Goal: Information Seeking & Learning: Learn about a topic

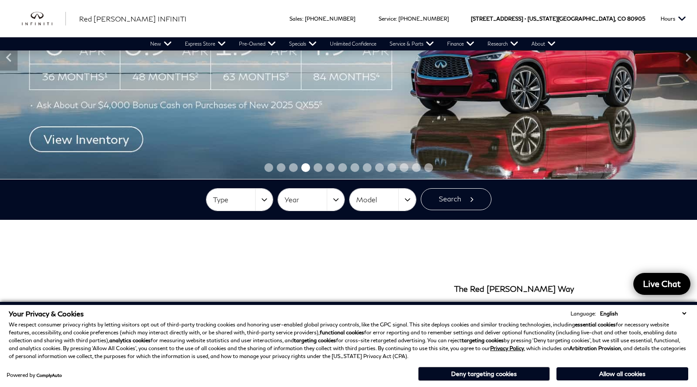
scroll to position [123, 0]
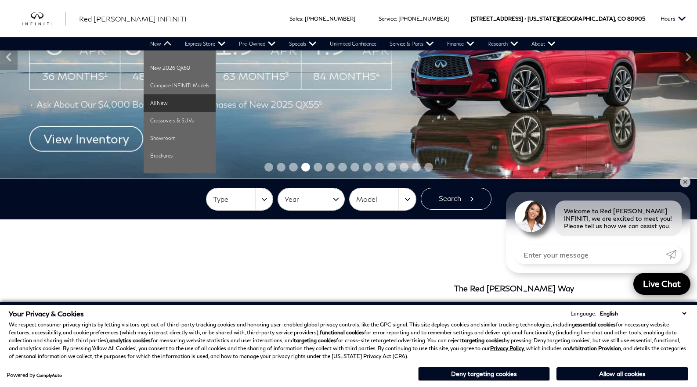
click at [162, 99] on link "All New" at bounding box center [180, 103] width 72 height 18
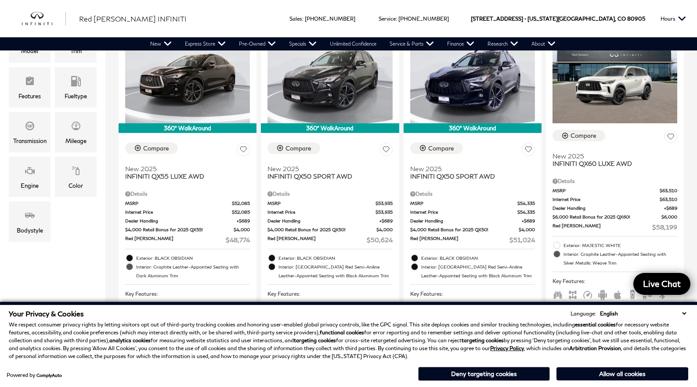
scroll to position [241, 0]
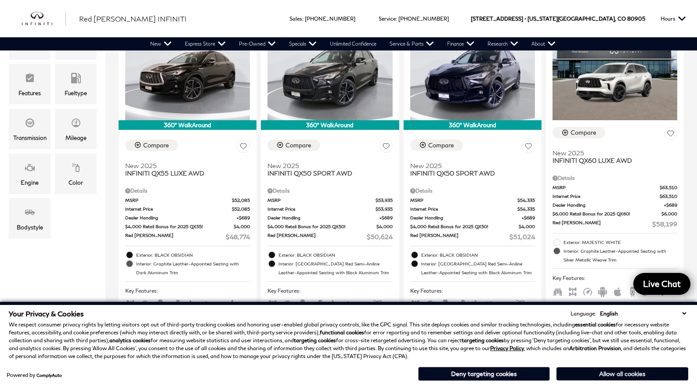
click at [593, 377] on button "Allow all cookies" at bounding box center [622, 374] width 132 height 13
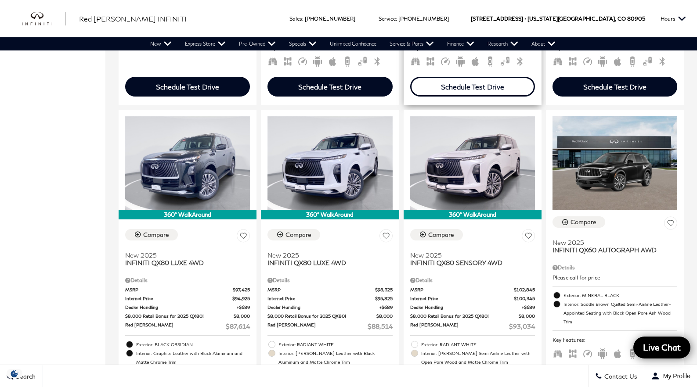
scroll to position [818, 0]
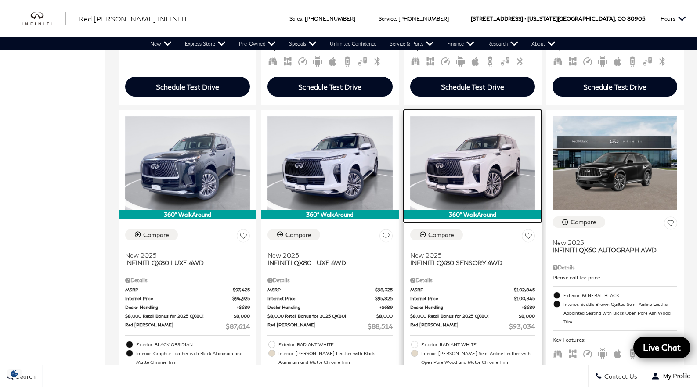
click at [455, 182] on img at bounding box center [472, 163] width 125 height 94
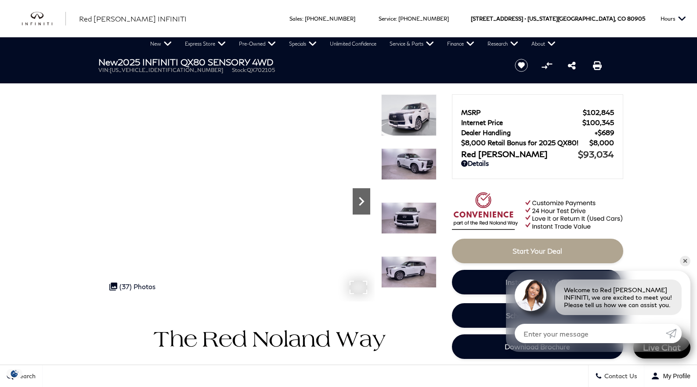
click at [363, 207] on icon "Next" at bounding box center [362, 202] width 18 height 18
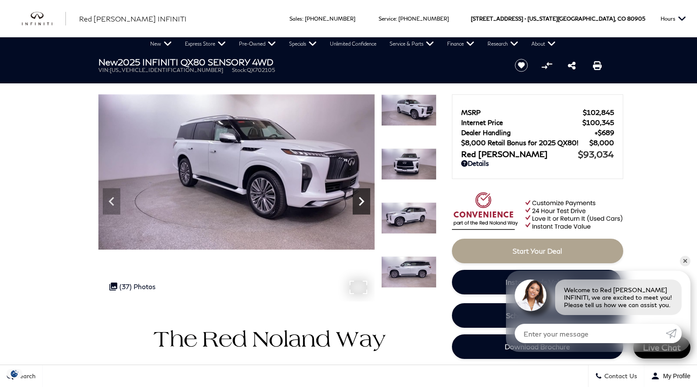
click at [356, 204] on icon "Next" at bounding box center [362, 202] width 18 height 18
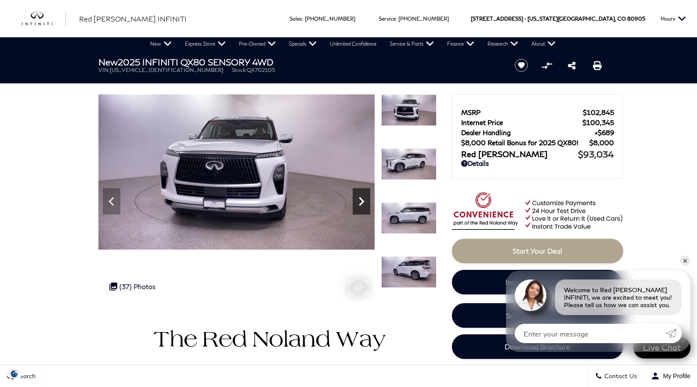
click at [357, 204] on icon "Next" at bounding box center [362, 202] width 18 height 18
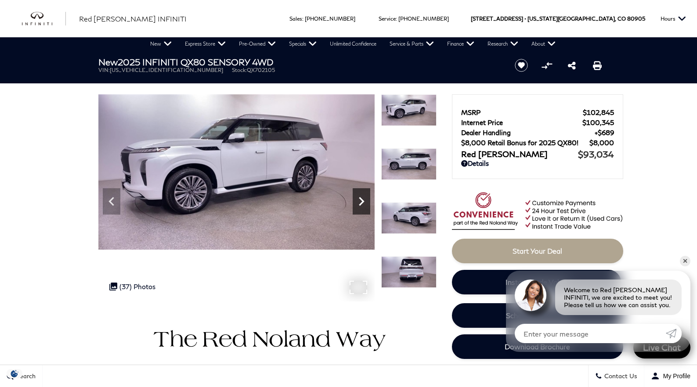
click at [357, 204] on icon "Next" at bounding box center [362, 202] width 18 height 18
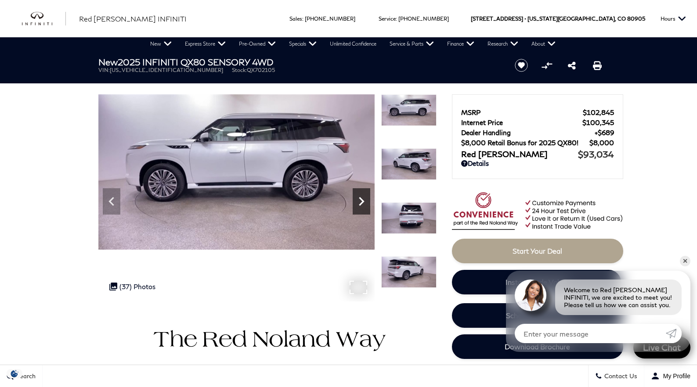
click at [357, 204] on icon "Next" at bounding box center [362, 202] width 18 height 18
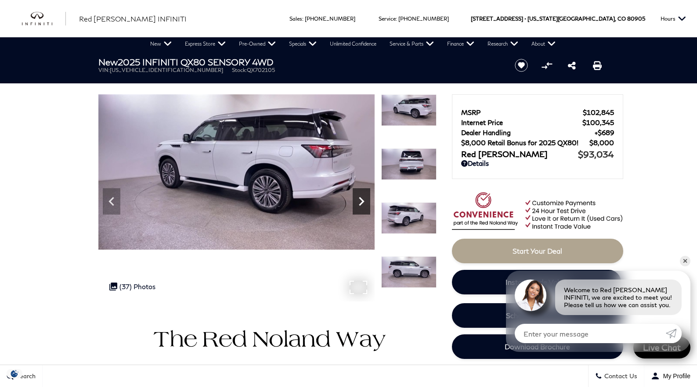
click at [364, 204] on icon "Next" at bounding box center [362, 202] width 18 height 18
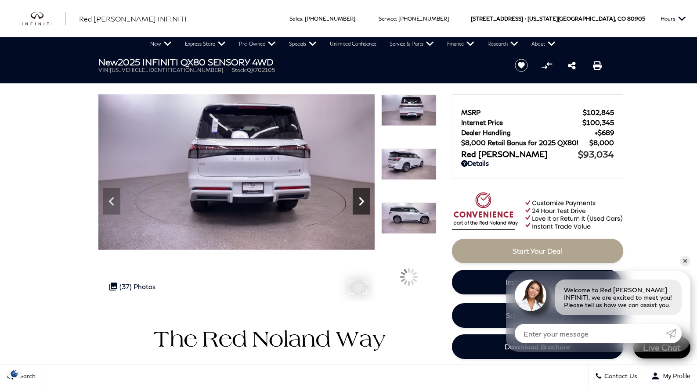
click at [364, 204] on icon "Next" at bounding box center [362, 202] width 18 height 18
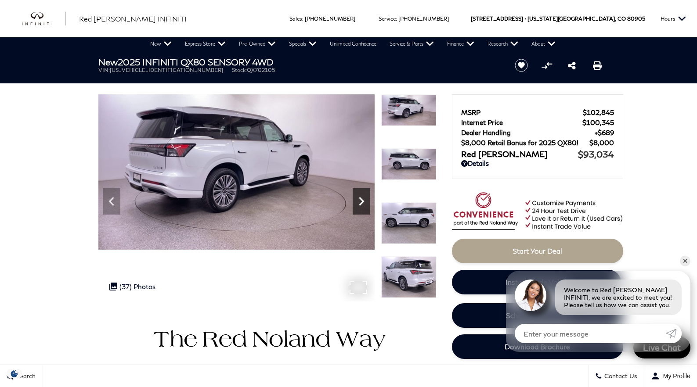
click at [364, 204] on icon "Next" at bounding box center [362, 202] width 18 height 18
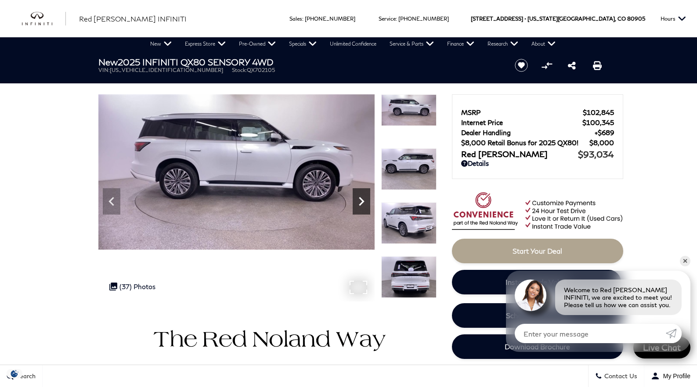
click at [364, 204] on icon "Next" at bounding box center [362, 202] width 18 height 18
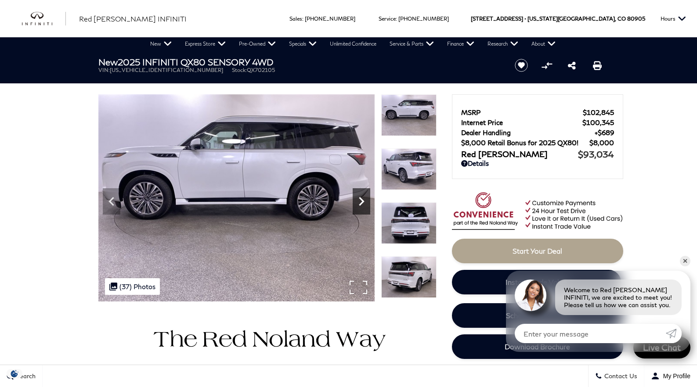
click at [364, 204] on icon "Next" at bounding box center [362, 202] width 18 height 18
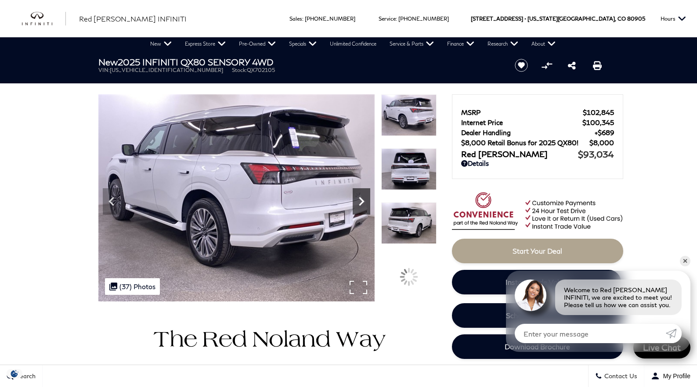
click at [364, 204] on icon "Next" at bounding box center [362, 202] width 18 height 18
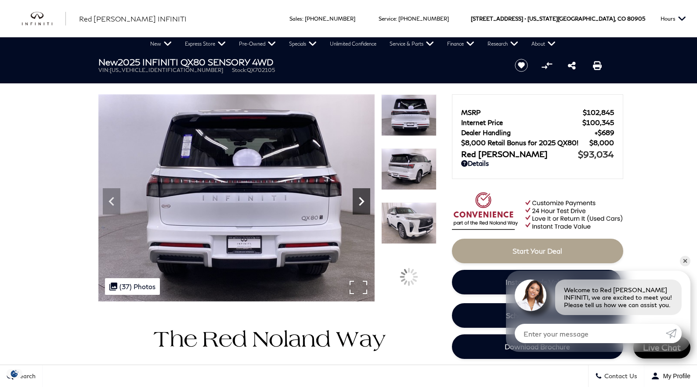
click at [364, 204] on icon "Next" at bounding box center [362, 202] width 18 height 18
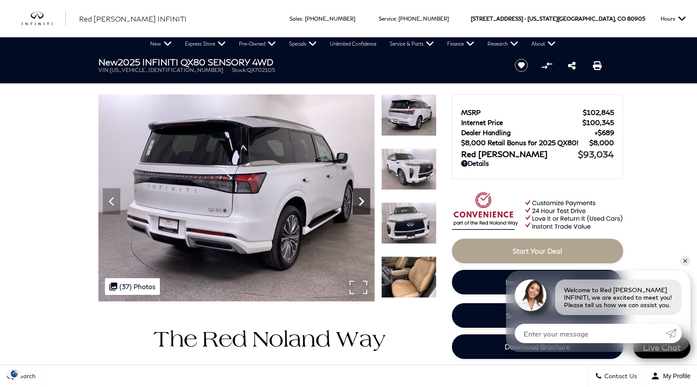
click at [364, 204] on icon "Next" at bounding box center [362, 202] width 18 height 18
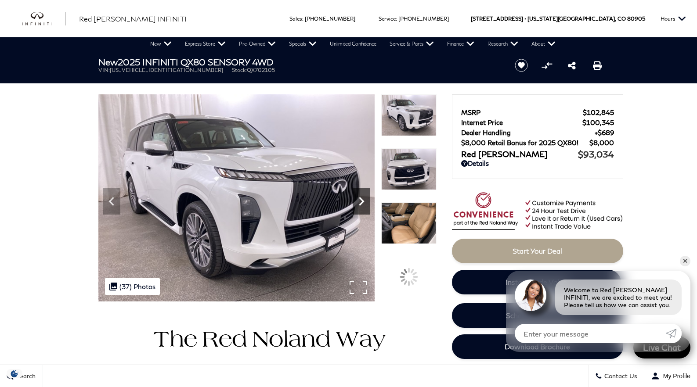
click at [364, 204] on icon "Next" at bounding box center [362, 202] width 18 height 18
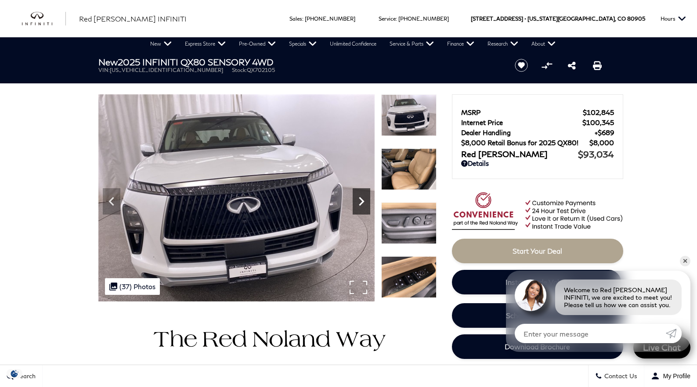
click at [364, 204] on icon "Next" at bounding box center [362, 202] width 18 height 18
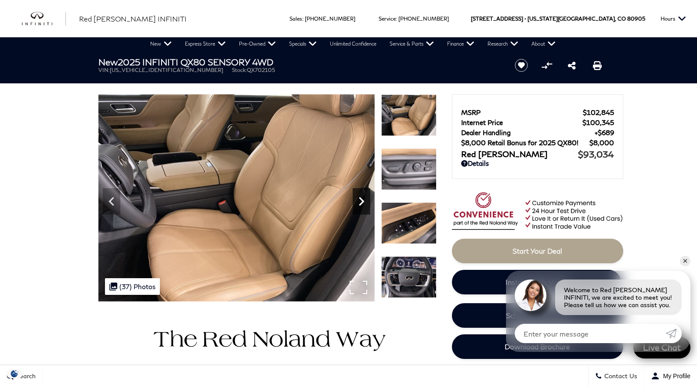
click at [364, 204] on icon "Next" at bounding box center [362, 202] width 18 height 18
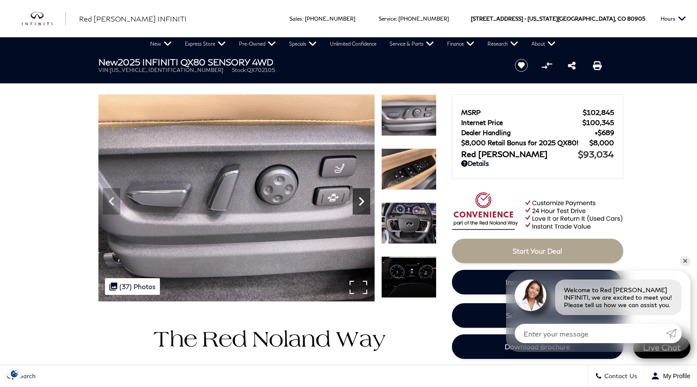
click at [364, 204] on icon "Next" at bounding box center [362, 202] width 18 height 18
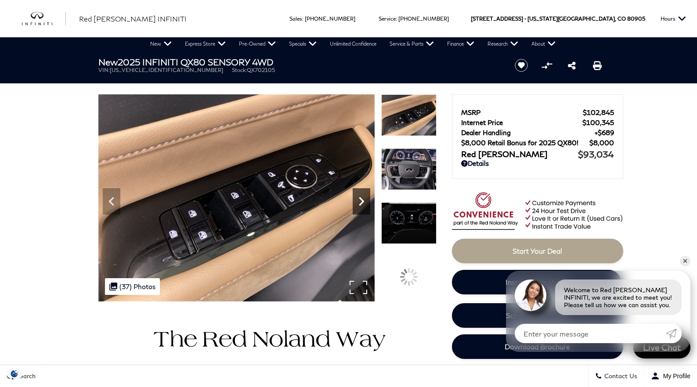
click at [364, 204] on icon "Next" at bounding box center [362, 202] width 18 height 18
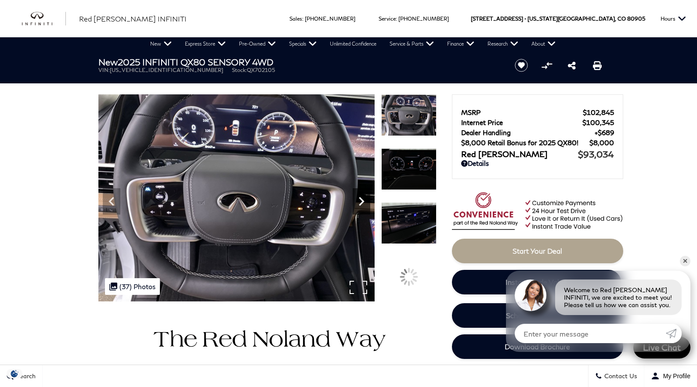
click at [364, 204] on icon "Next" at bounding box center [362, 202] width 18 height 18
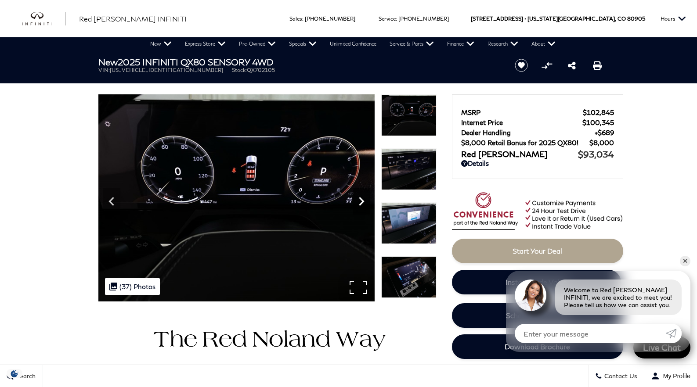
click at [364, 204] on icon "Next" at bounding box center [362, 202] width 18 height 18
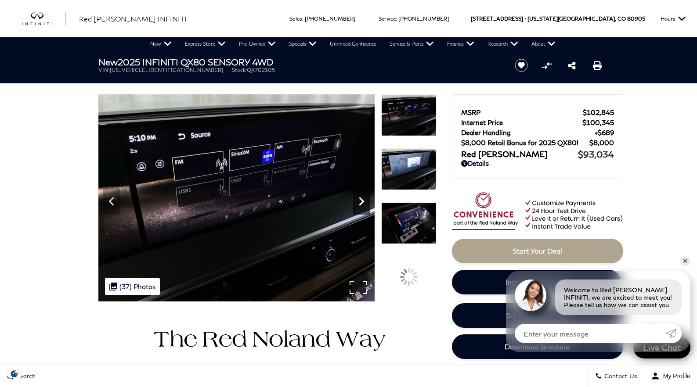
click at [364, 204] on icon "Next" at bounding box center [362, 202] width 18 height 18
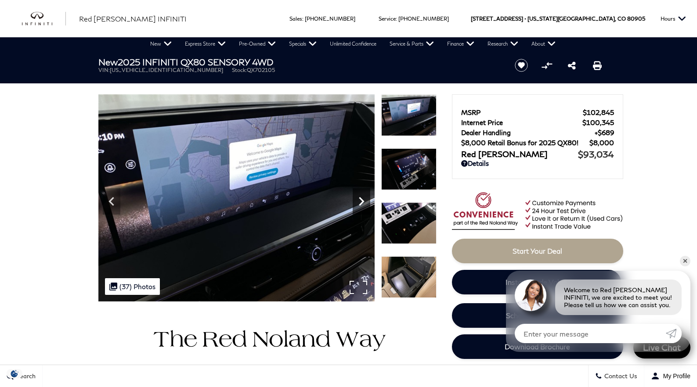
click at [364, 204] on icon "Next" at bounding box center [362, 202] width 18 height 18
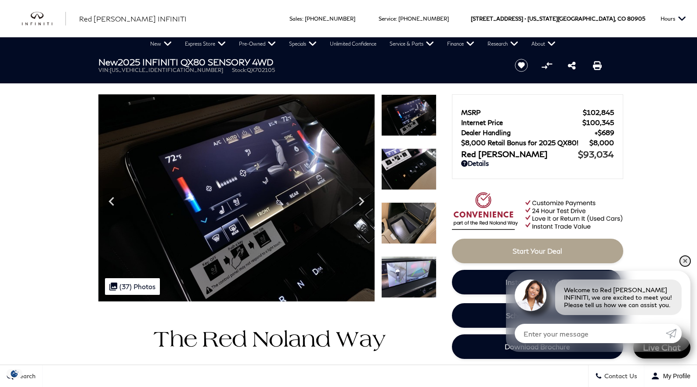
click at [682, 260] on link "✕" at bounding box center [685, 261] width 11 height 11
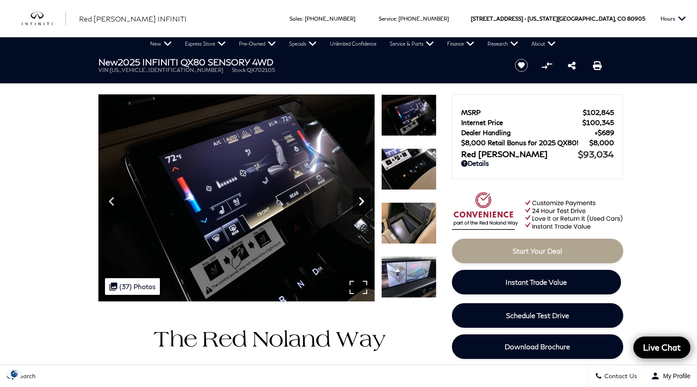
click at [361, 202] on icon "Next" at bounding box center [362, 202] width 18 height 18
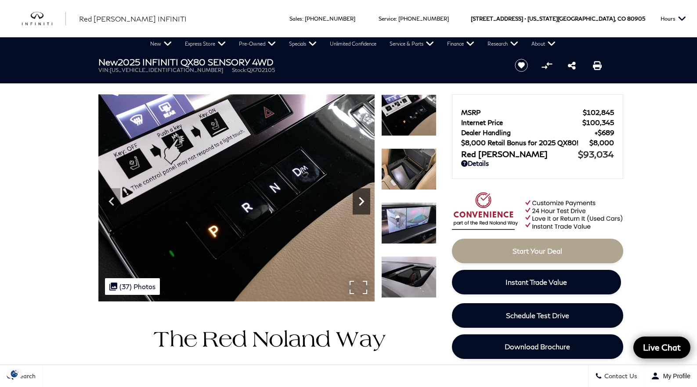
click at [361, 201] on icon "Next" at bounding box center [362, 202] width 18 height 18
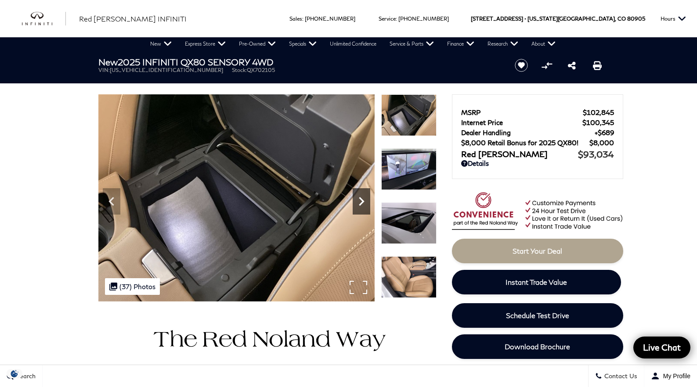
click at [361, 201] on icon "Next" at bounding box center [362, 202] width 18 height 18
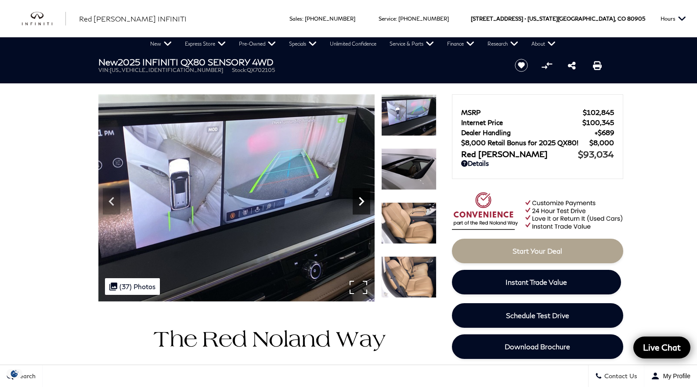
click at [361, 201] on icon "Next" at bounding box center [362, 202] width 18 height 18
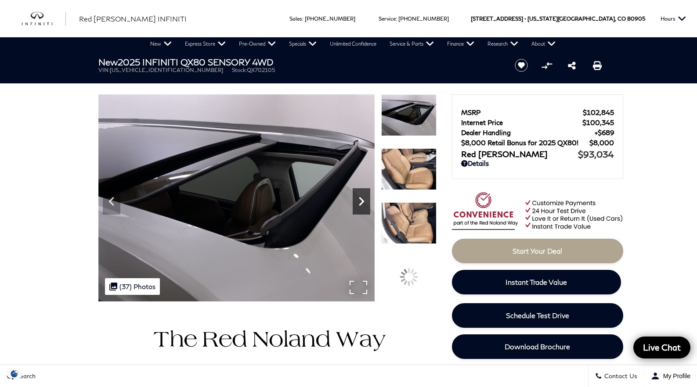
click at [361, 201] on icon "Next" at bounding box center [362, 202] width 18 height 18
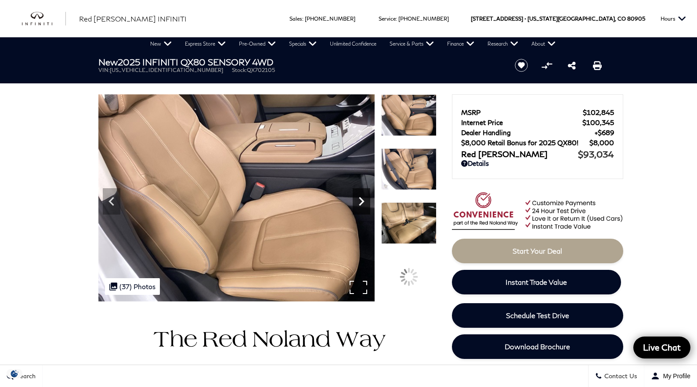
click at [361, 201] on icon "Next" at bounding box center [362, 202] width 18 height 18
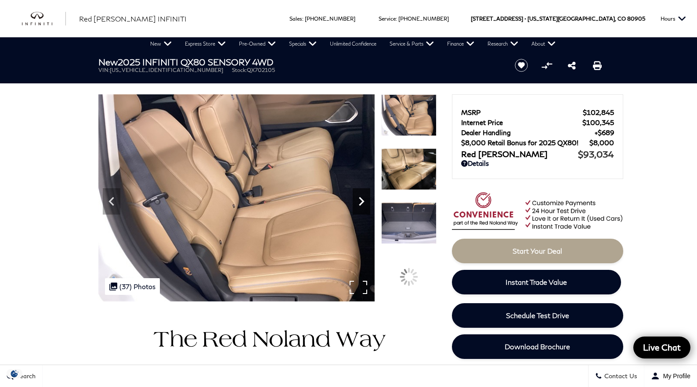
click at [361, 202] on icon "Next" at bounding box center [362, 202] width 18 height 18
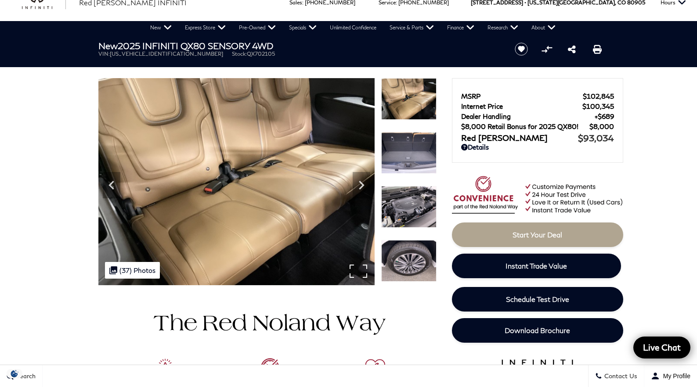
scroll to position [23, 0]
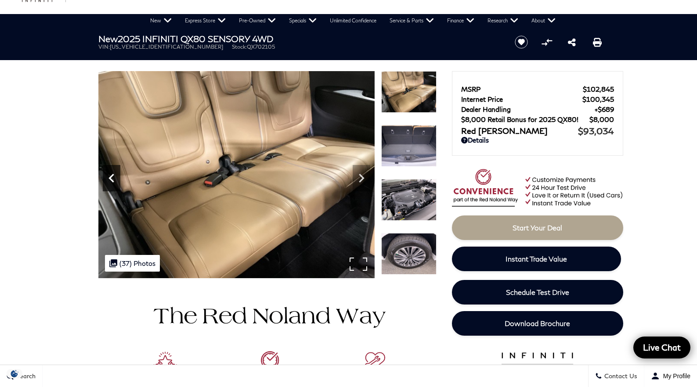
click at [112, 180] on icon "Previous" at bounding box center [112, 179] width 18 height 18
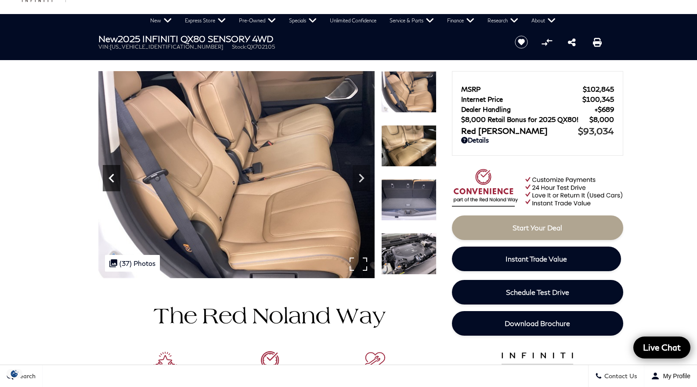
click at [112, 180] on icon "Previous" at bounding box center [112, 179] width 18 height 18
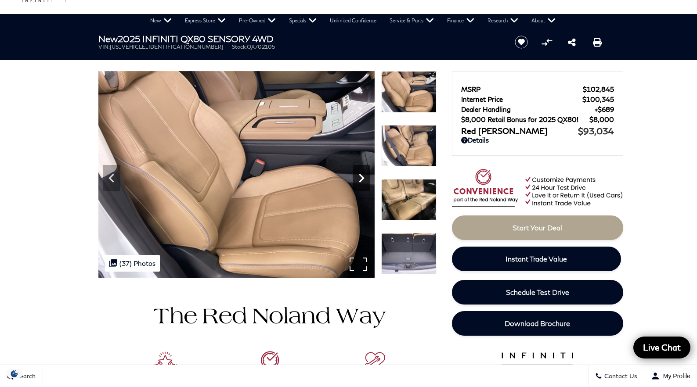
click at [365, 175] on icon "Next" at bounding box center [362, 179] width 18 height 18
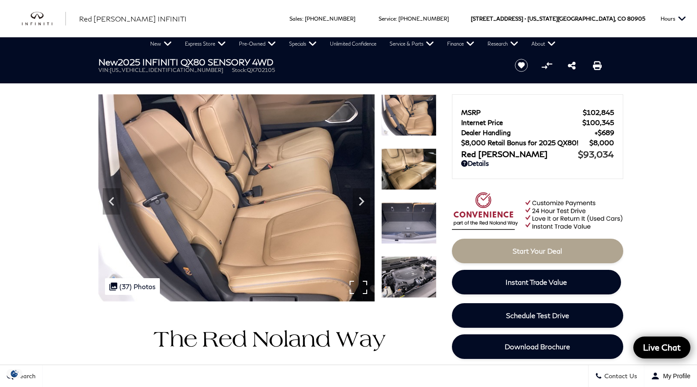
scroll to position [0, 0]
click at [365, 199] on icon "Next" at bounding box center [362, 202] width 18 height 18
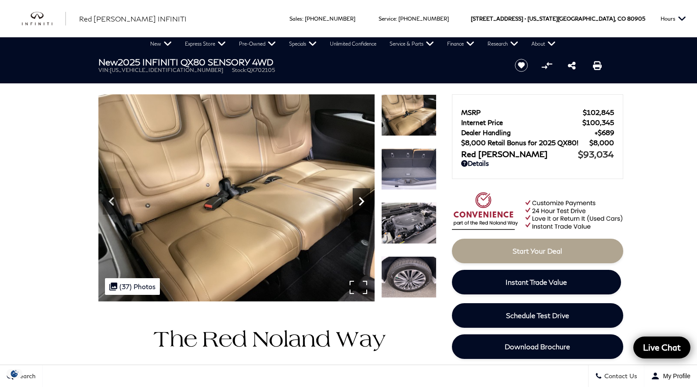
click at [364, 203] on icon "Next" at bounding box center [362, 202] width 18 height 18
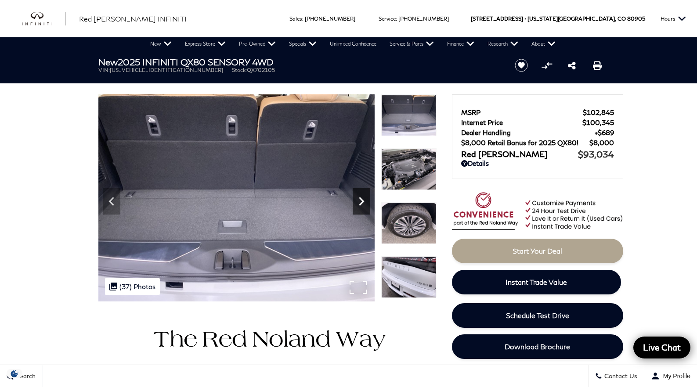
click at [364, 203] on icon "Next" at bounding box center [362, 202] width 18 height 18
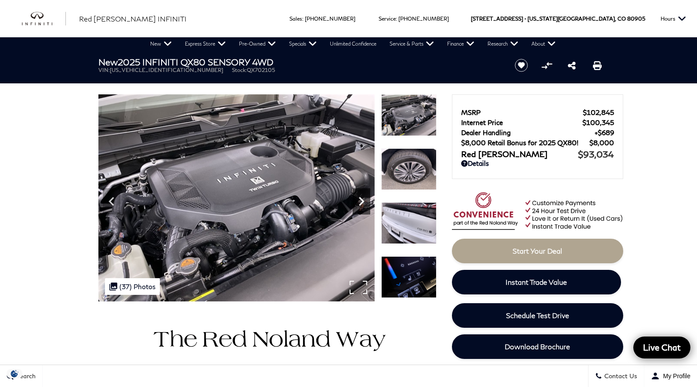
click at [364, 203] on icon "Next" at bounding box center [362, 202] width 18 height 18
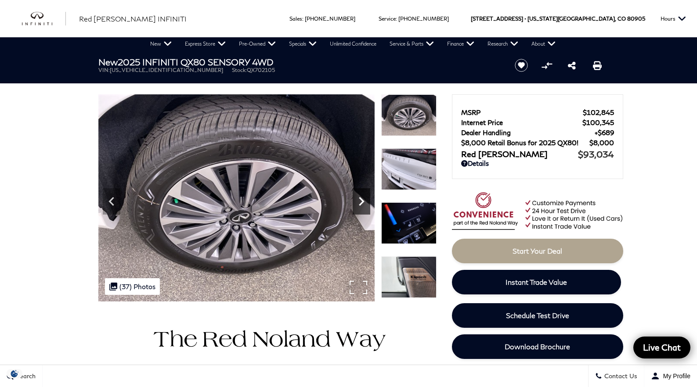
click at [364, 203] on icon "Next" at bounding box center [362, 202] width 18 height 18
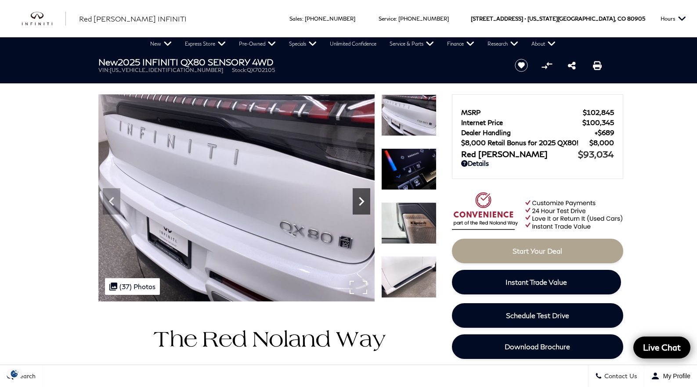
click at [358, 199] on icon "Next" at bounding box center [362, 202] width 18 height 18
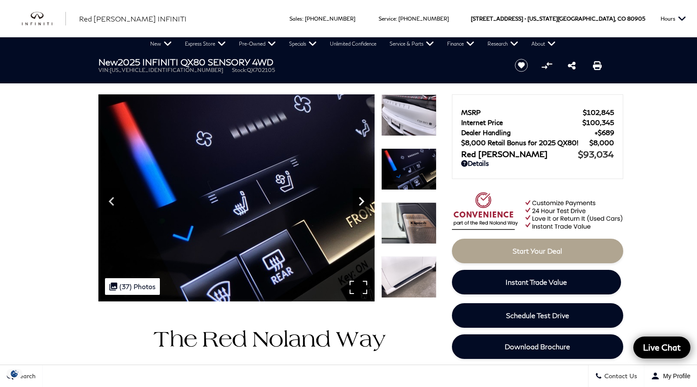
click at [358, 199] on icon "Next" at bounding box center [362, 202] width 18 height 18
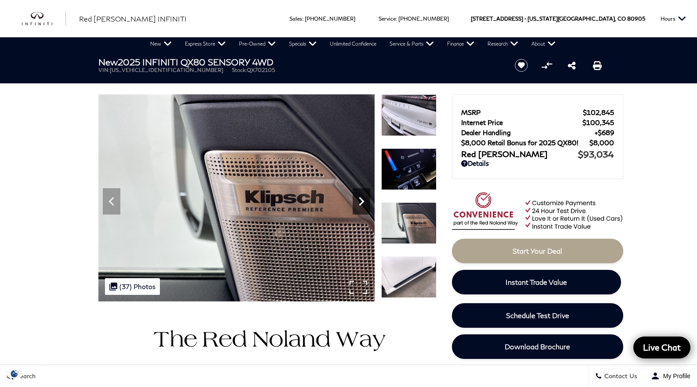
click at [358, 199] on icon "Next" at bounding box center [362, 202] width 18 height 18
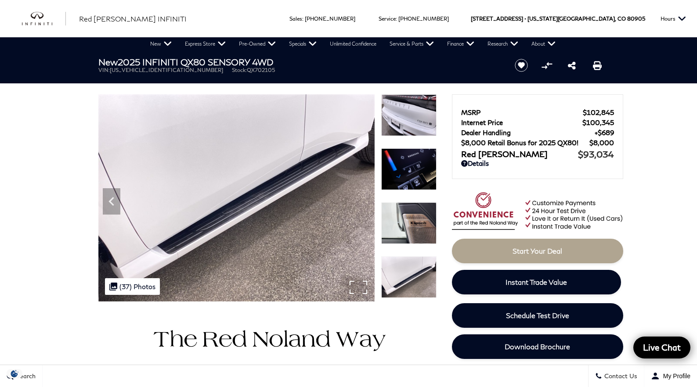
click at [358, 199] on img at bounding box center [236, 197] width 276 height 207
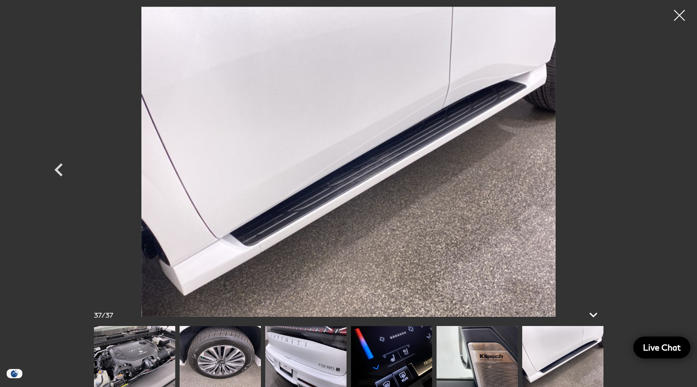
scroll to position [98, 0]
click at [373, 350] on img at bounding box center [391, 356] width 81 height 61
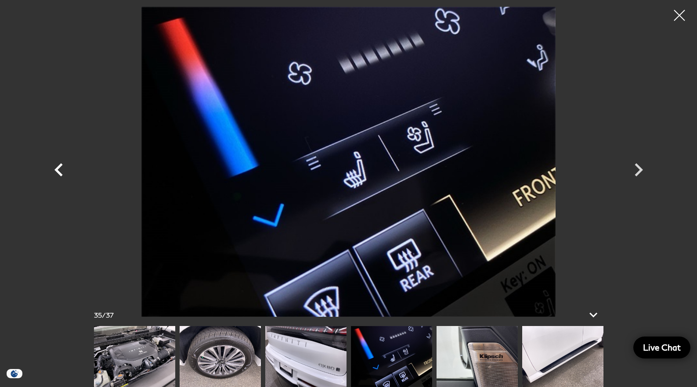
click at [60, 169] on icon "Previous" at bounding box center [59, 170] width 26 height 26
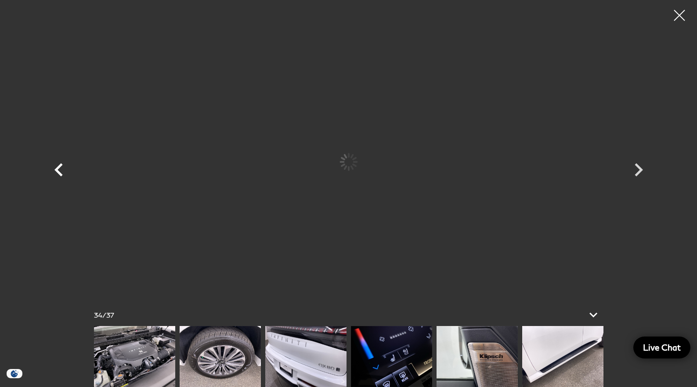
click at [60, 169] on icon "Previous" at bounding box center [59, 170] width 26 height 26
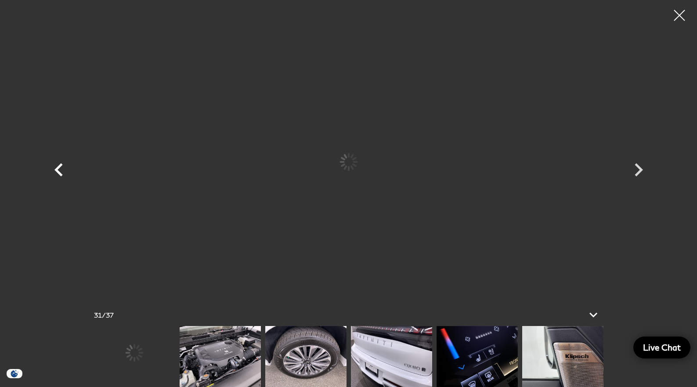
click at [60, 169] on icon "Previous" at bounding box center [59, 170] width 26 height 26
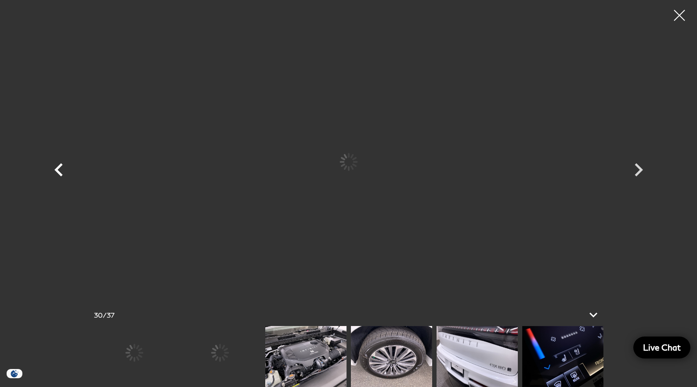
click at [60, 169] on icon "Previous" at bounding box center [59, 170] width 26 height 26
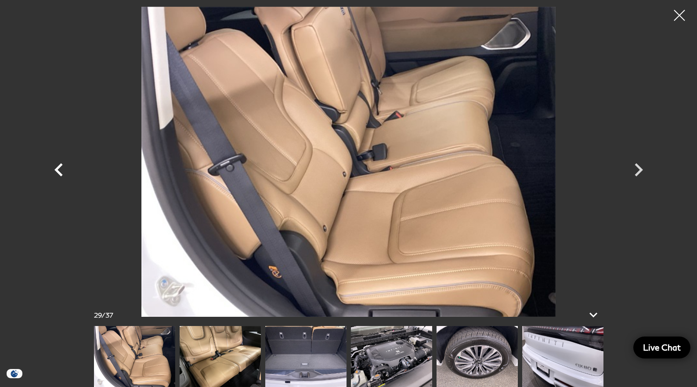
click at [60, 169] on icon "Previous" at bounding box center [59, 170] width 26 height 26
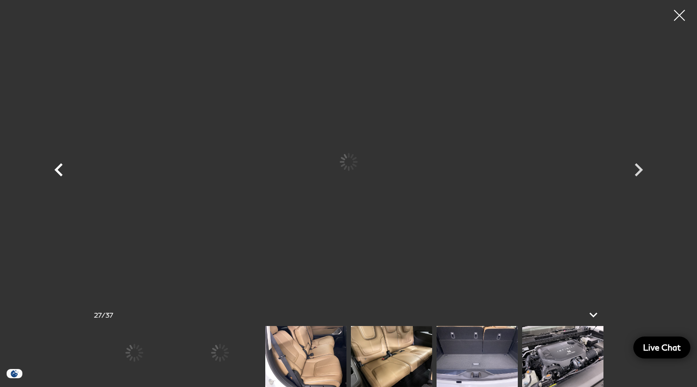
click at [60, 169] on icon "Previous" at bounding box center [59, 170] width 26 height 26
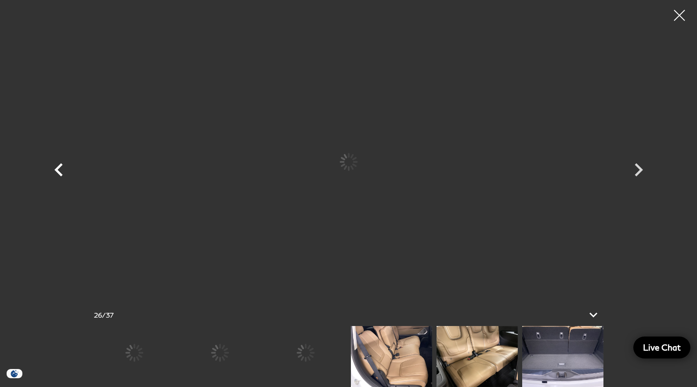
click at [60, 169] on icon "Previous" at bounding box center [59, 170] width 26 height 26
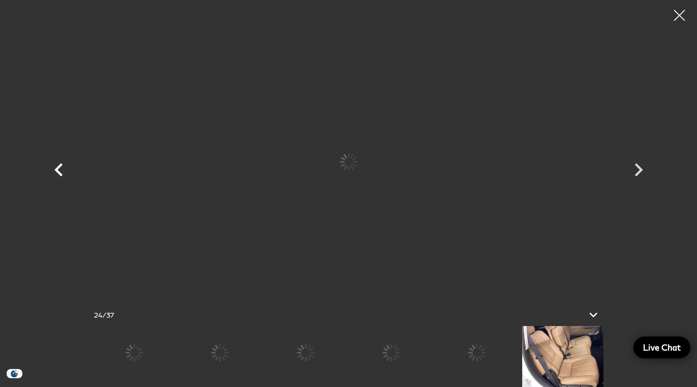
click at [60, 169] on icon "Previous" at bounding box center [59, 170] width 26 height 26
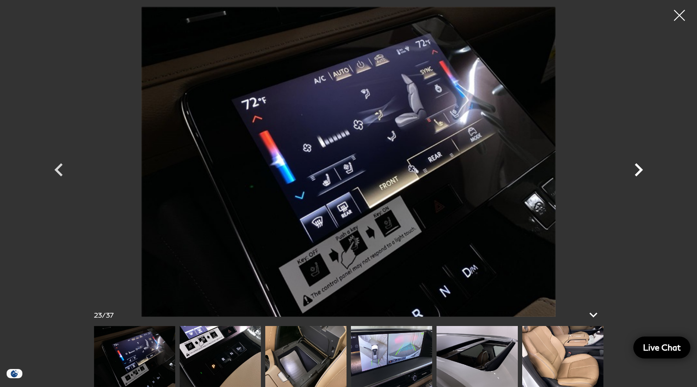
click at [639, 169] on icon "Next" at bounding box center [639, 169] width 8 height 13
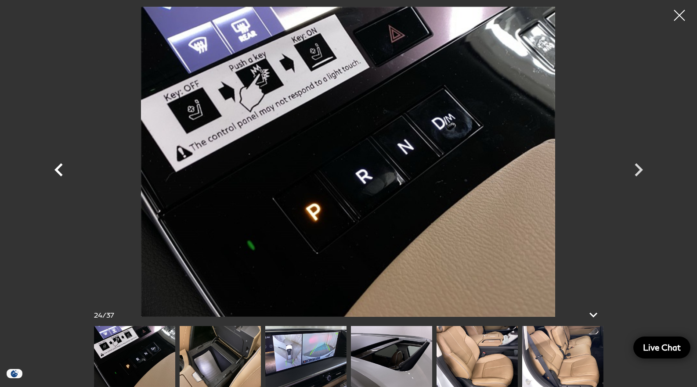
click at [55, 173] on icon "Previous" at bounding box center [59, 170] width 26 height 26
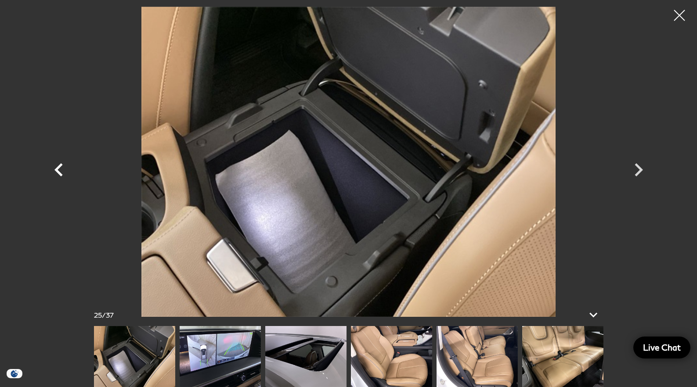
click at [55, 173] on icon "Previous" at bounding box center [59, 170] width 26 height 26
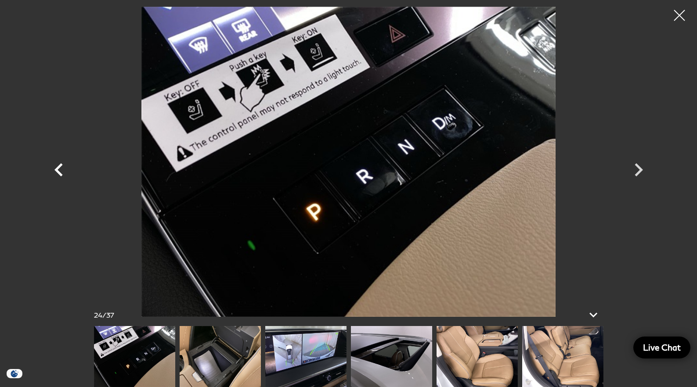
click at [55, 173] on icon "Previous" at bounding box center [59, 170] width 26 height 26
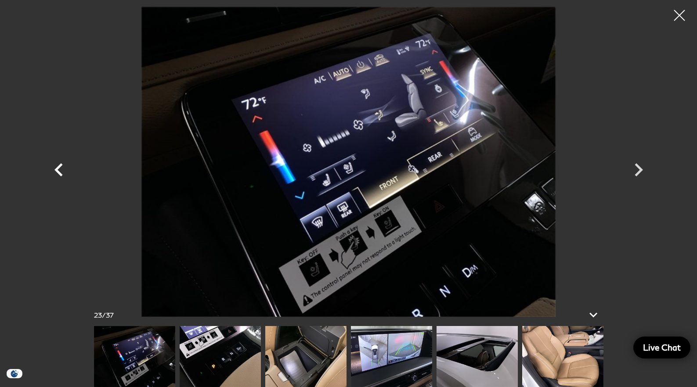
click at [56, 171] on icon "Previous" at bounding box center [58, 169] width 8 height 13
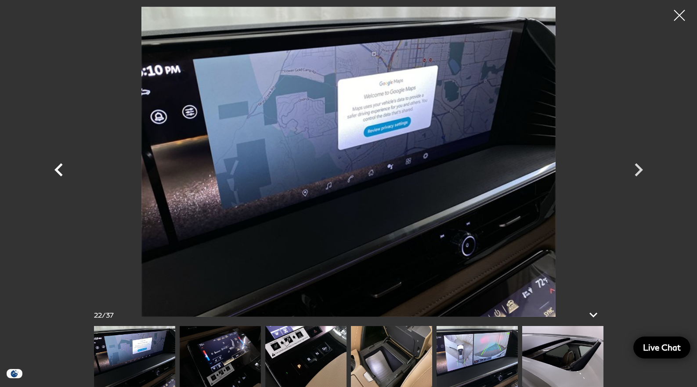
click at [56, 171] on icon "Previous" at bounding box center [58, 169] width 8 height 13
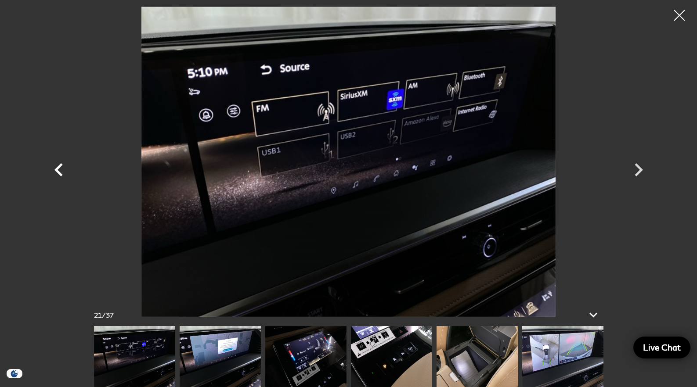
click at [56, 171] on icon "Previous" at bounding box center [58, 169] width 8 height 13
